Goal: Transaction & Acquisition: Book appointment/travel/reservation

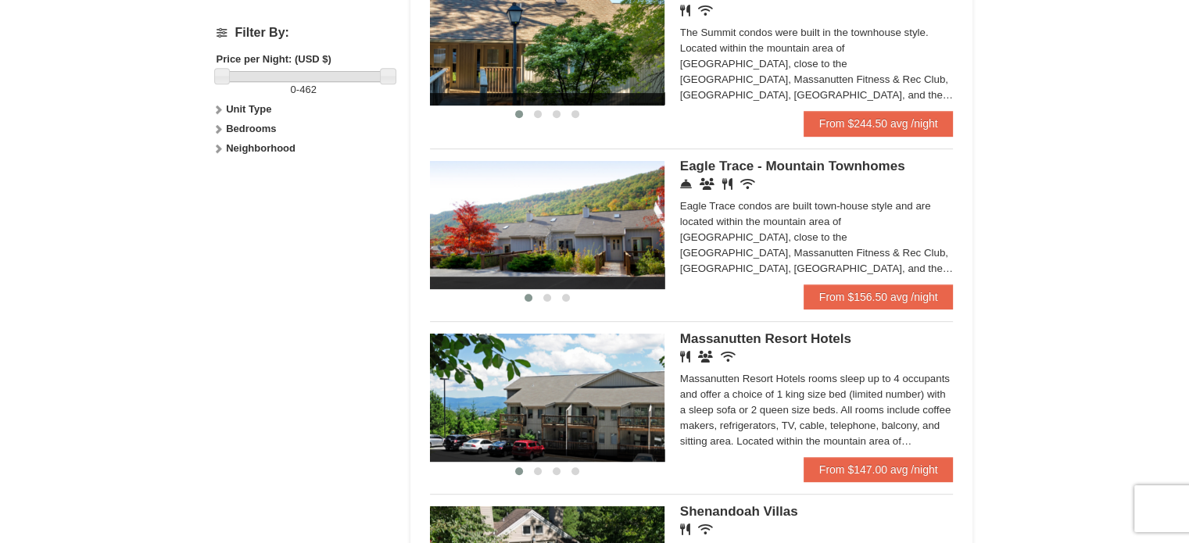
scroll to position [772, 0]
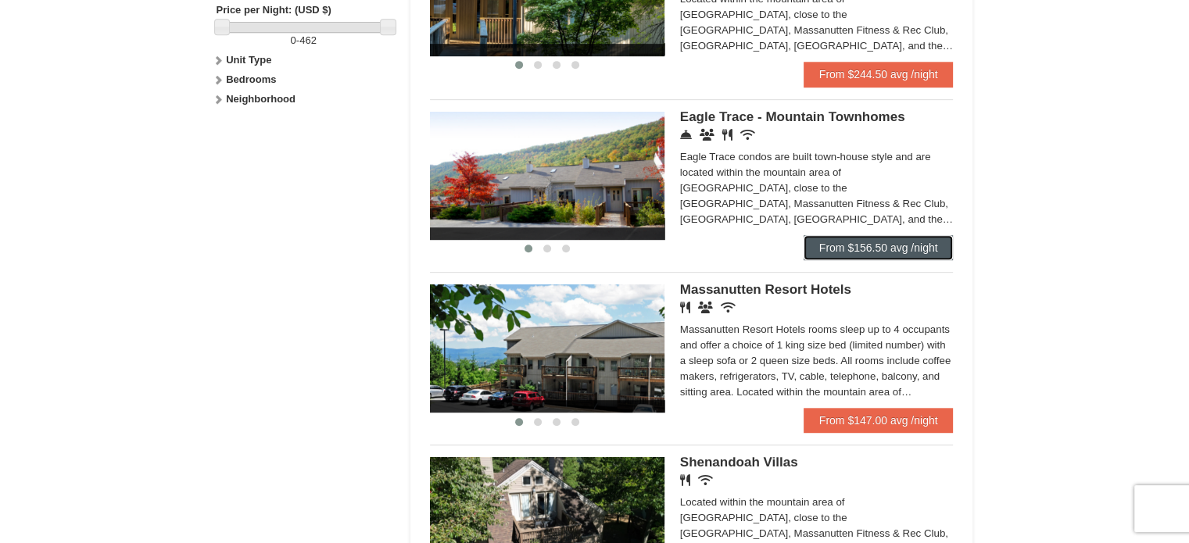
click at [862, 256] on link "From $156.50 avg /night" at bounding box center [879, 247] width 150 height 25
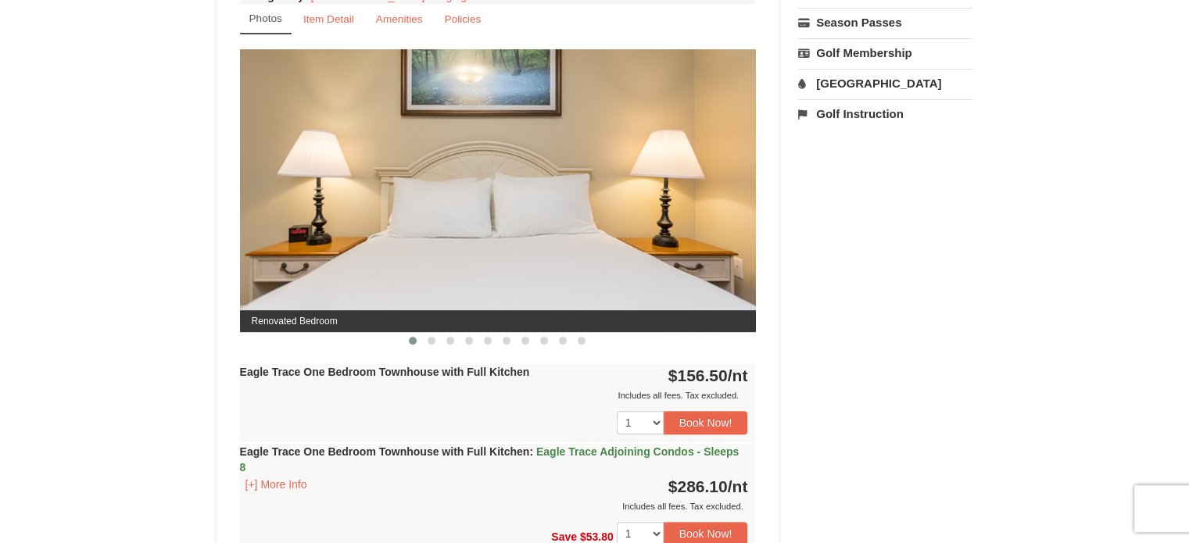
scroll to position [618, 0]
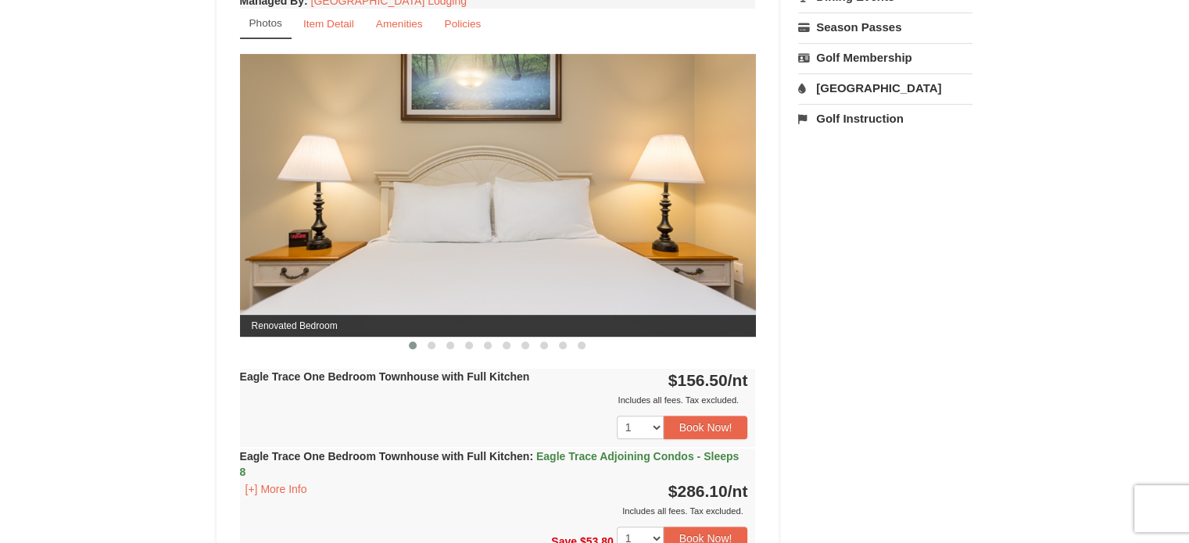
click at [518, 381] on div "Eagle Trace One Bedroom Townhouse with Full Kitchen $156.50 /nt Includes all fe…" at bounding box center [498, 408] width 516 height 78
click at [534, 249] on img at bounding box center [498, 195] width 516 height 282
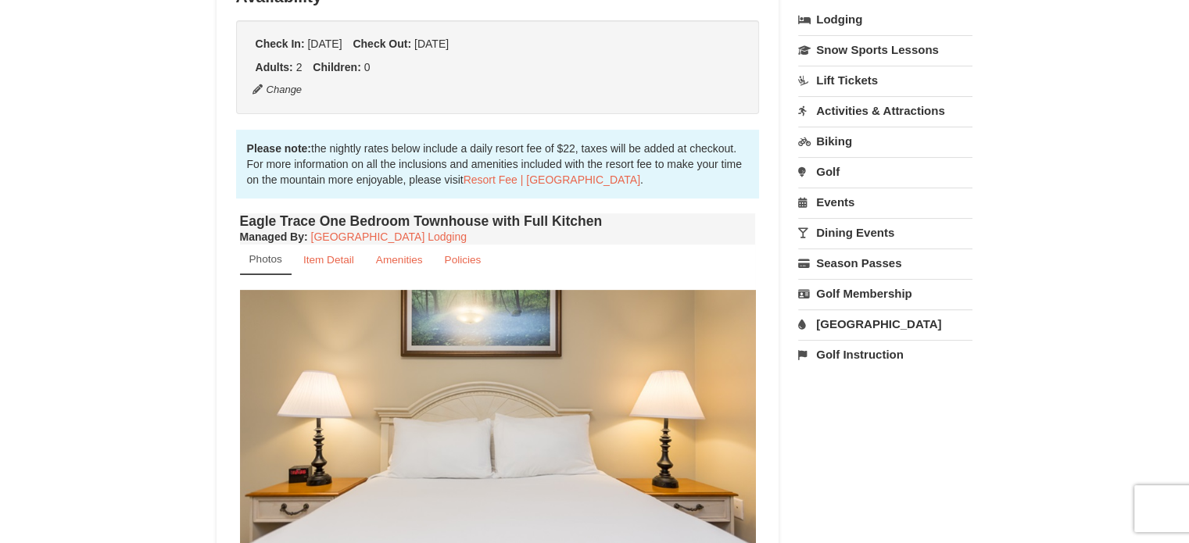
scroll to position [380, 0]
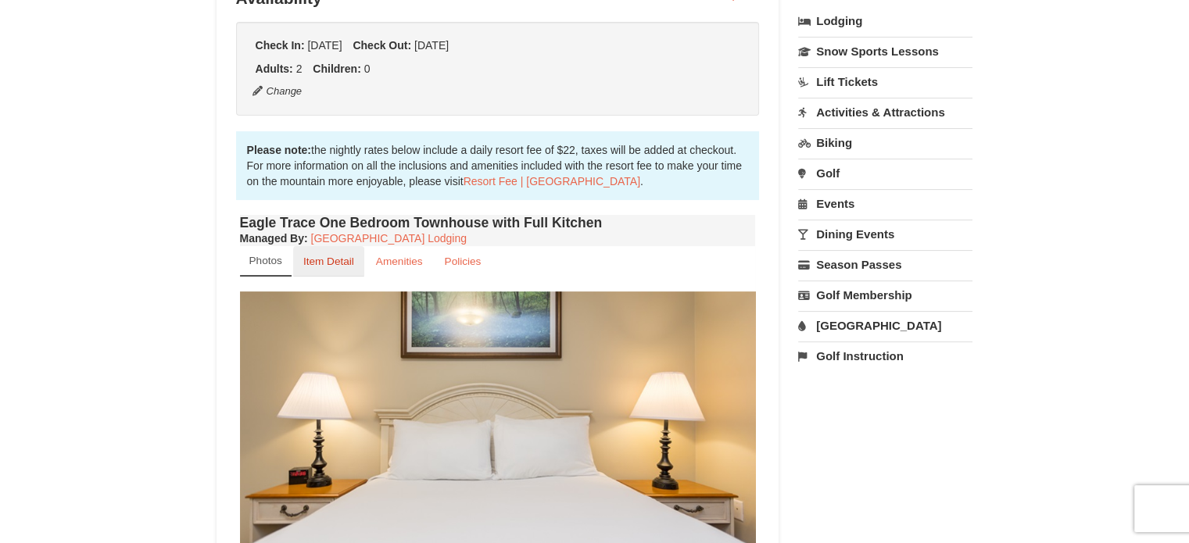
click at [335, 265] on small "Item Detail" at bounding box center [328, 262] width 51 height 12
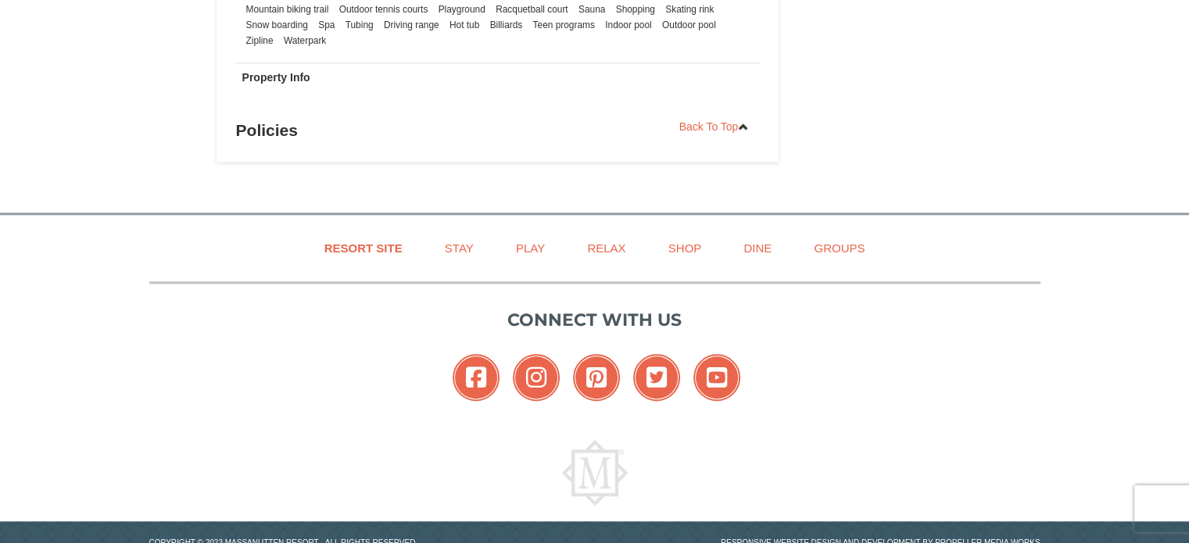
scroll to position [1873, 0]
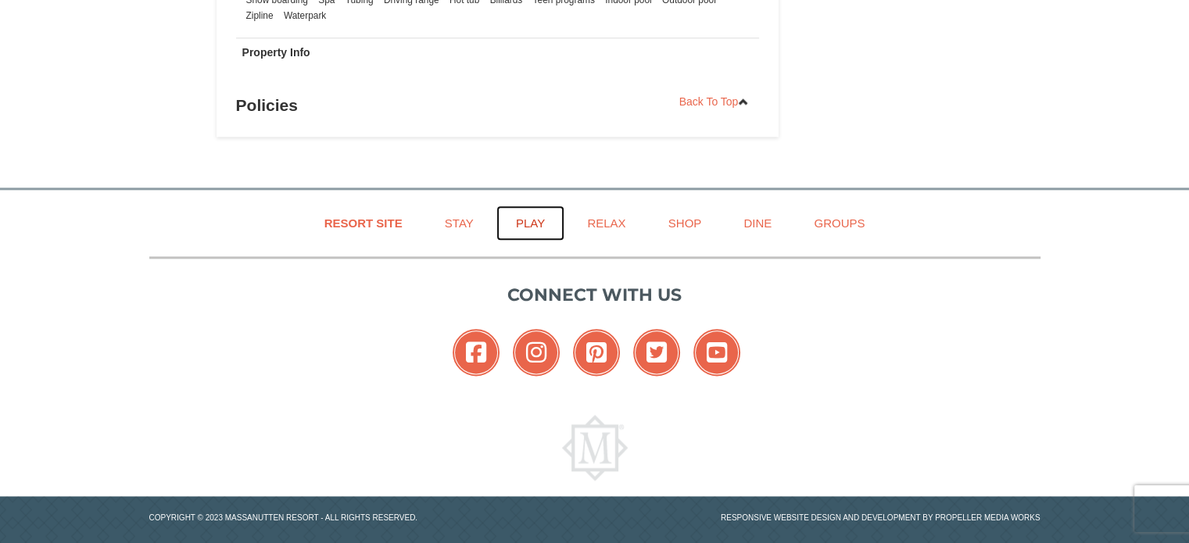
click at [525, 207] on link "Play" at bounding box center [530, 223] width 68 height 35
